Goal: Browse casually: Explore the website without a specific task or goal

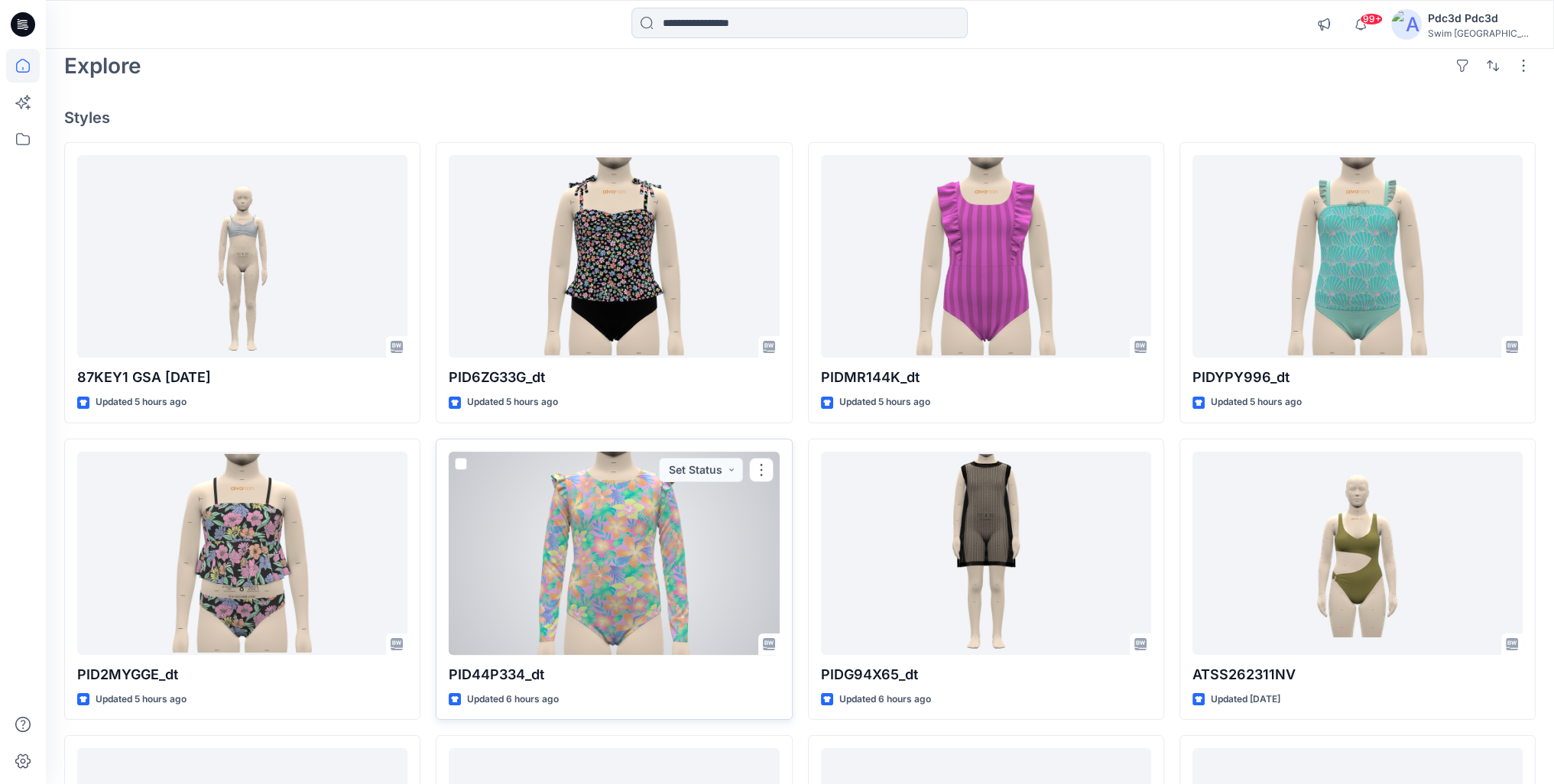
scroll to position [149, 0]
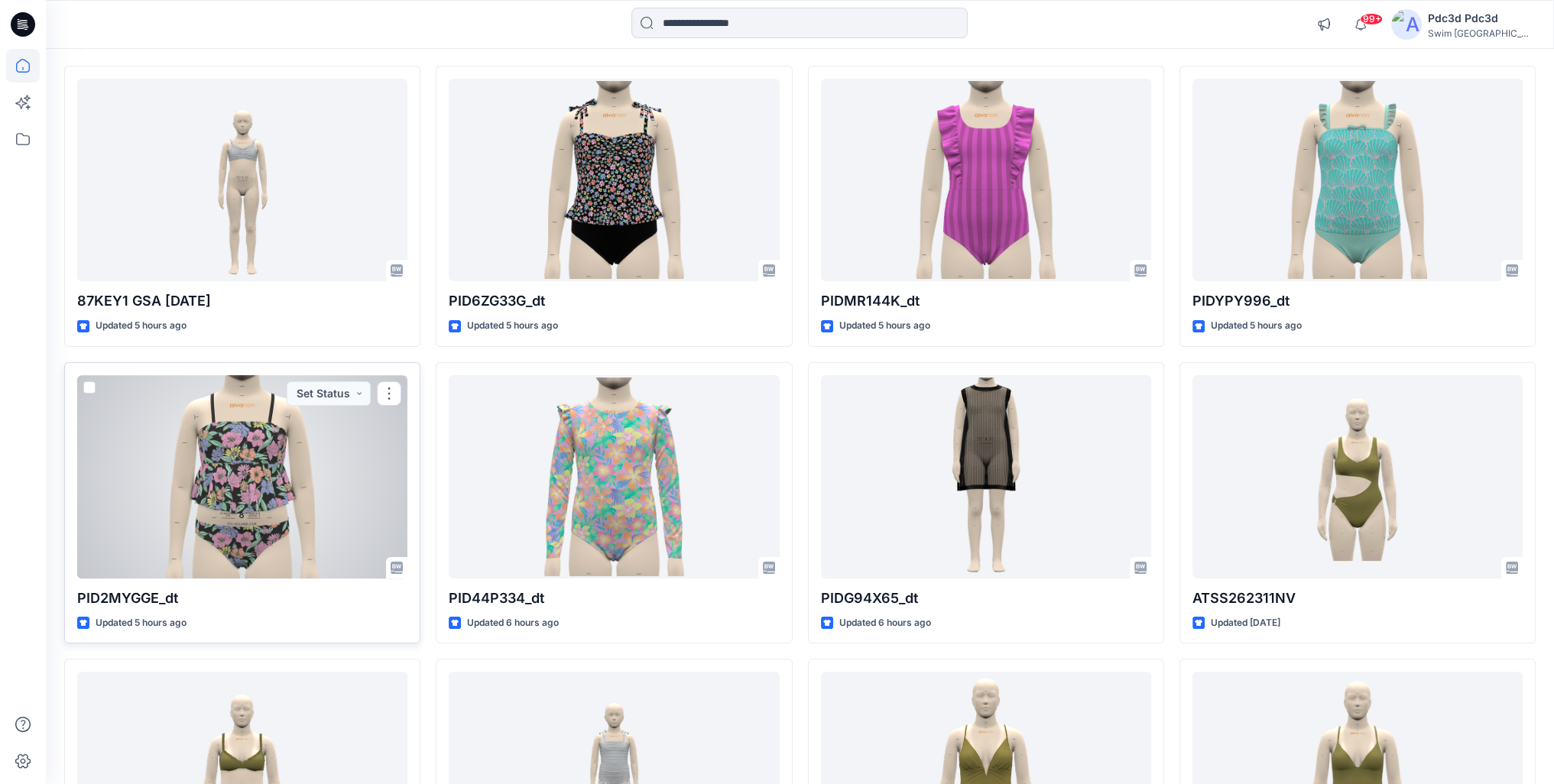
click at [301, 519] on div at bounding box center [242, 477] width 330 height 204
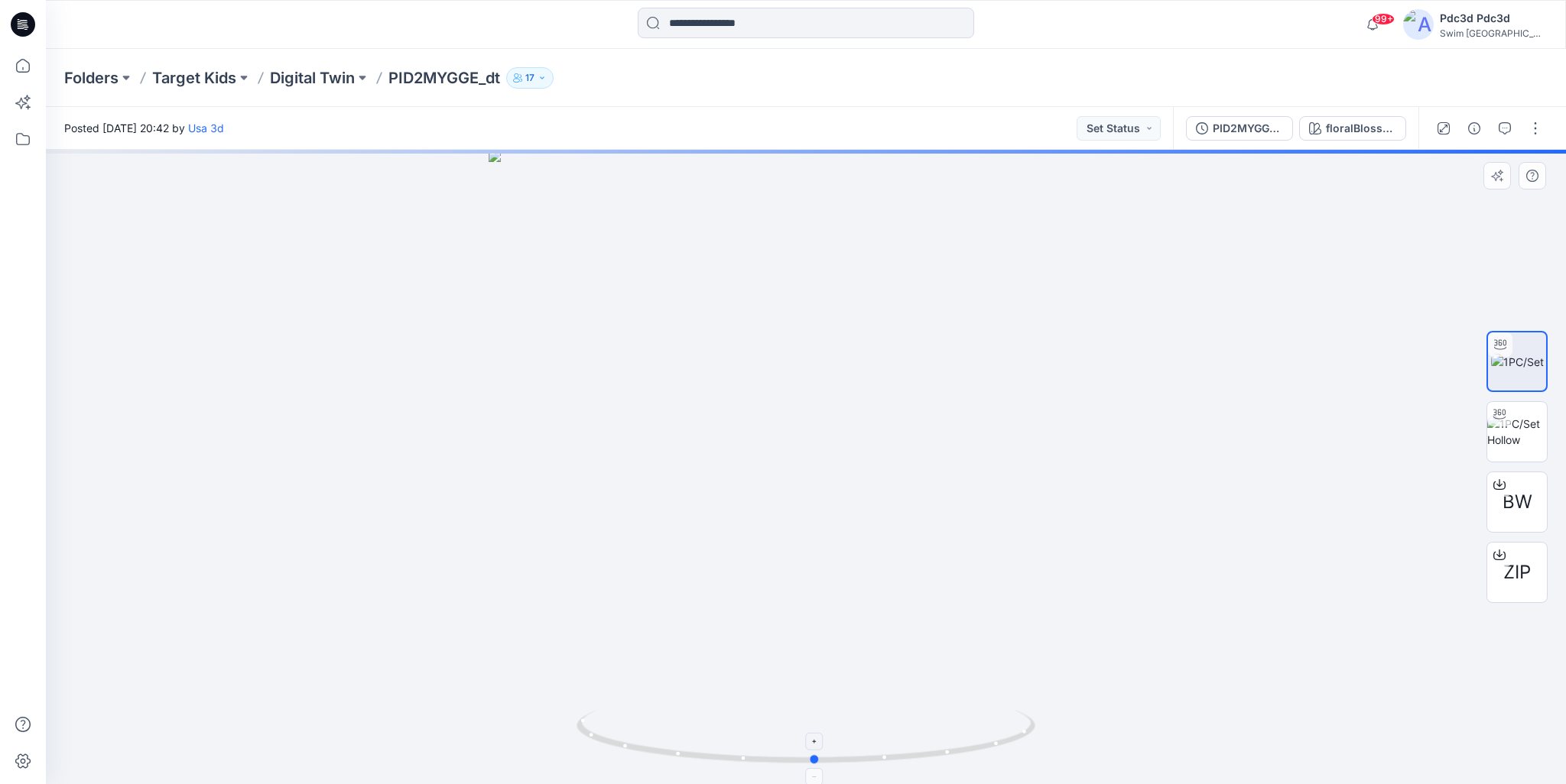
drag, startPoint x: 942, startPoint y: 756, endPoint x: 951, endPoint y: 731, distance: 26.6
click at [951, 731] on icon at bounding box center [807, 739] width 463 height 58
click at [21, 71] on icon at bounding box center [23, 66] width 34 height 34
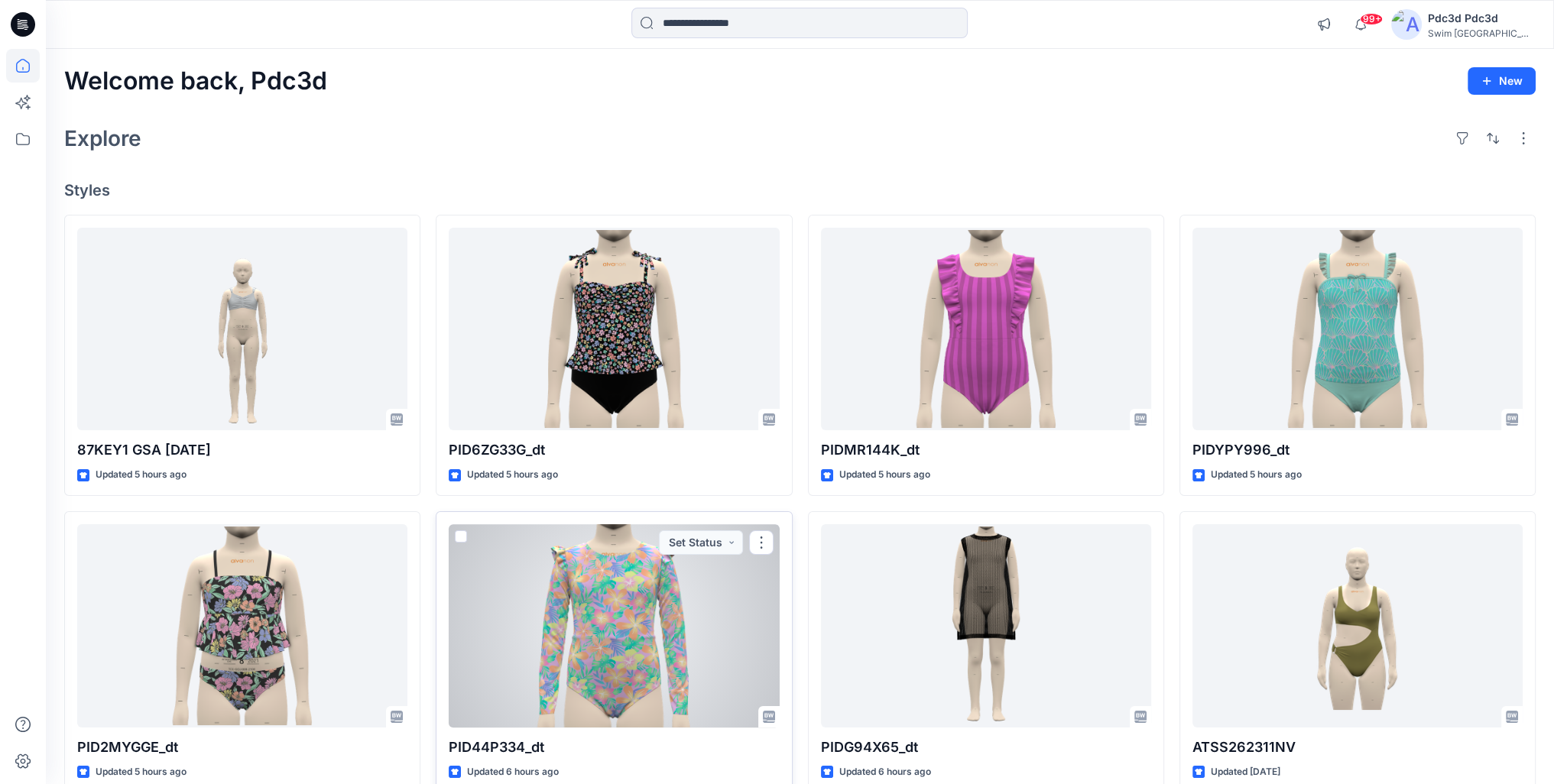
click at [598, 602] on div at bounding box center [614, 626] width 330 height 204
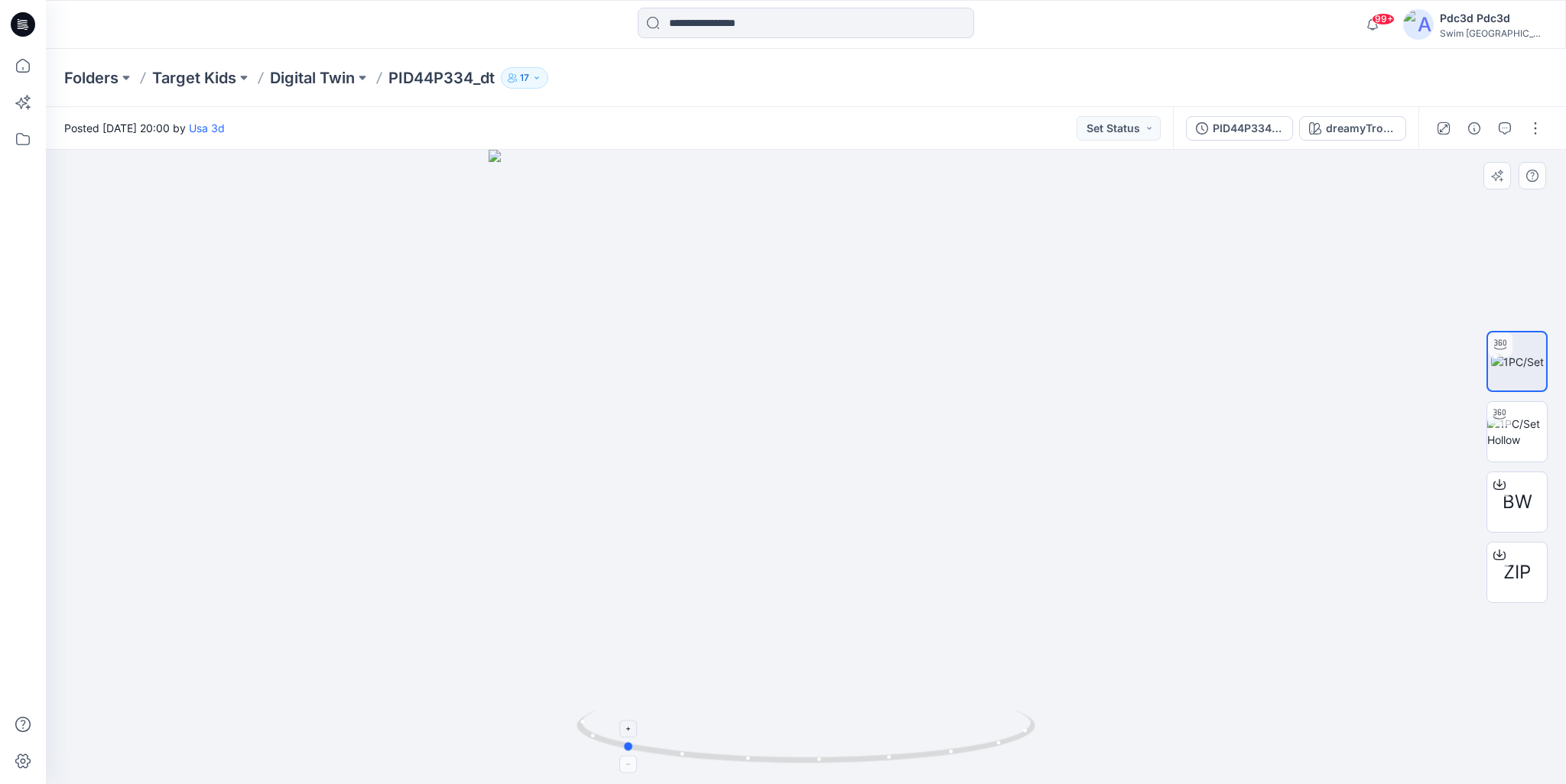
drag, startPoint x: 945, startPoint y: 756, endPoint x: 761, endPoint y: 729, distance: 186.0
click at [761, 729] on icon at bounding box center [807, 739] width 463 height 58
drag, startPoint x: 714, startPoint y: 758, endPoint x: 969, endPoint y: 758, distance: 255.0
click at [969, 758] on icon at bounding box center [807, 739] width 463 height 58
click at [25, 70] on icon at bounding box center [23, 66] width 34 height 34
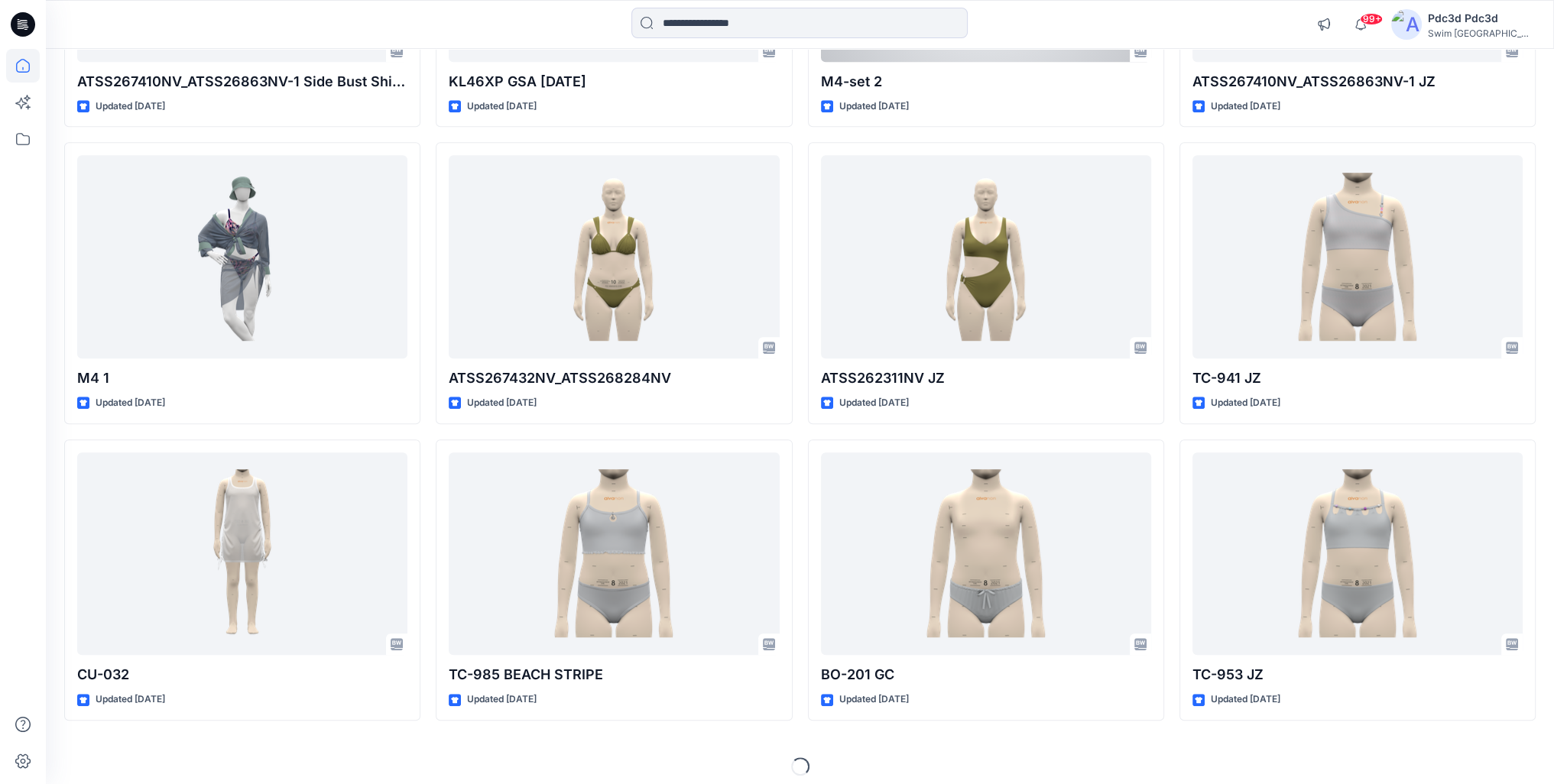
scroll to position [1269, 0]
